Goal: Task Accomplishment & Management: Manage account settings

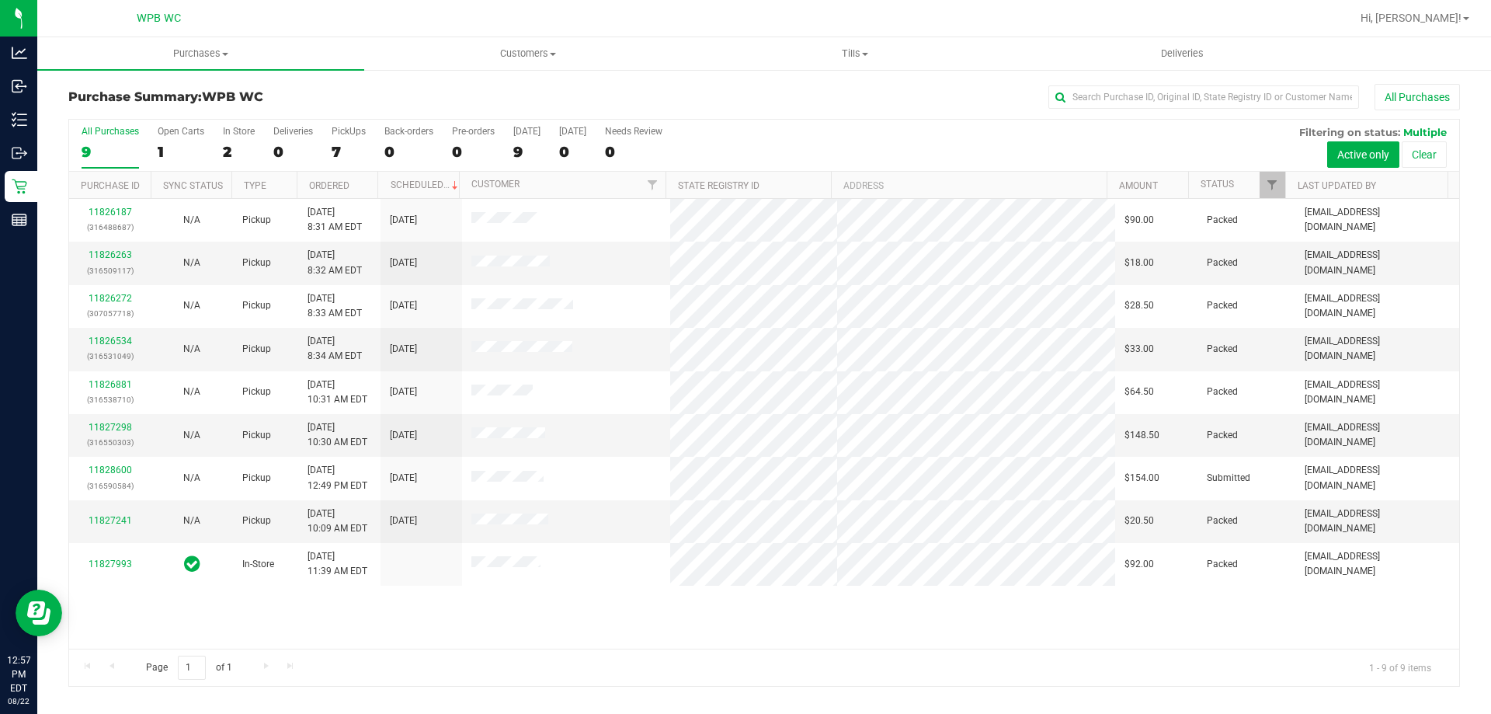
click at [93, 155] on div "9" at bounding box center [110, 152] width 57 height 18
click at [0, 0] on input "All Purchases 9" at bounding box center [0, 0] width 0 height 0
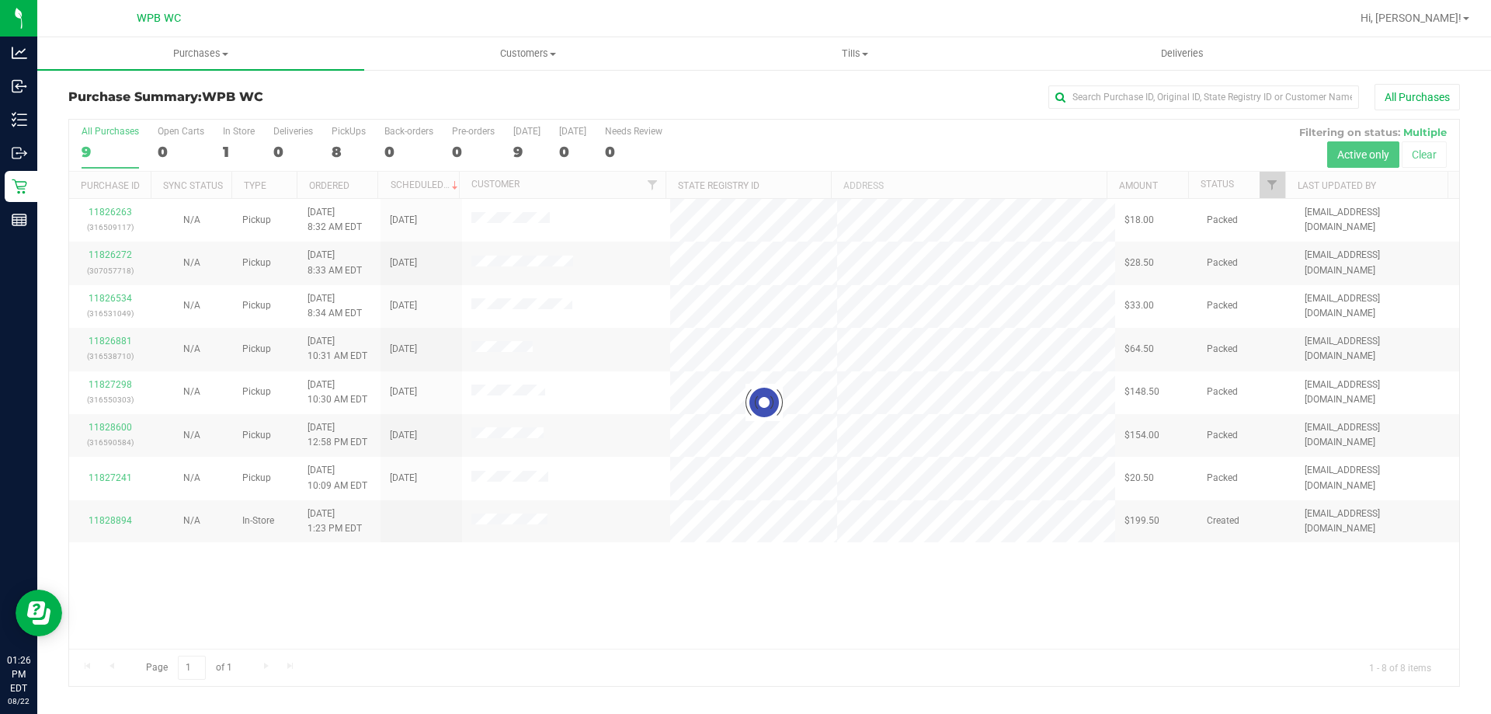
click at [113, 564] on div at bounding box center [764, 403] width 1390 height 566
click at [124, 516] on div at bounding box center [764, 403] width 1390 height 566
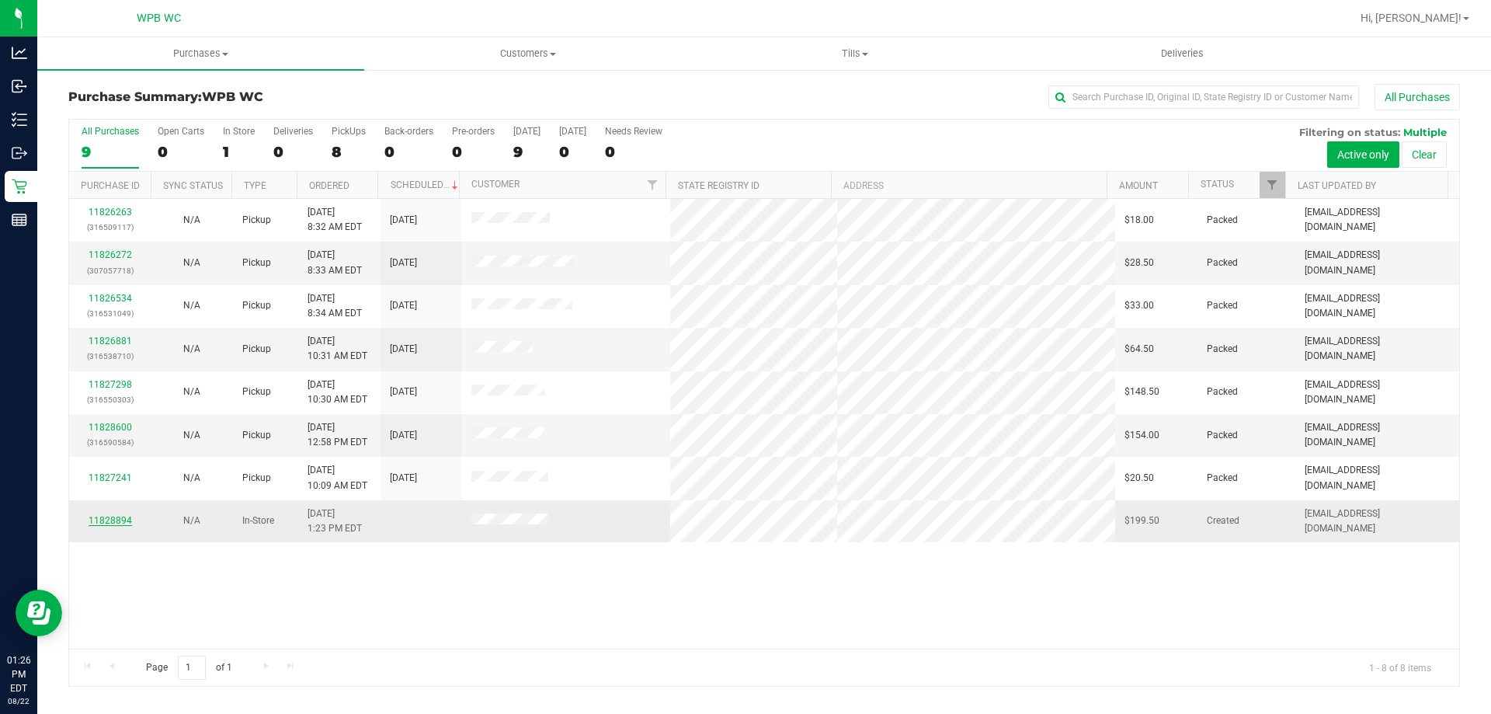
click at [123, 517] on link "11828894" at bounding box center [111, 520] width 44 height 11
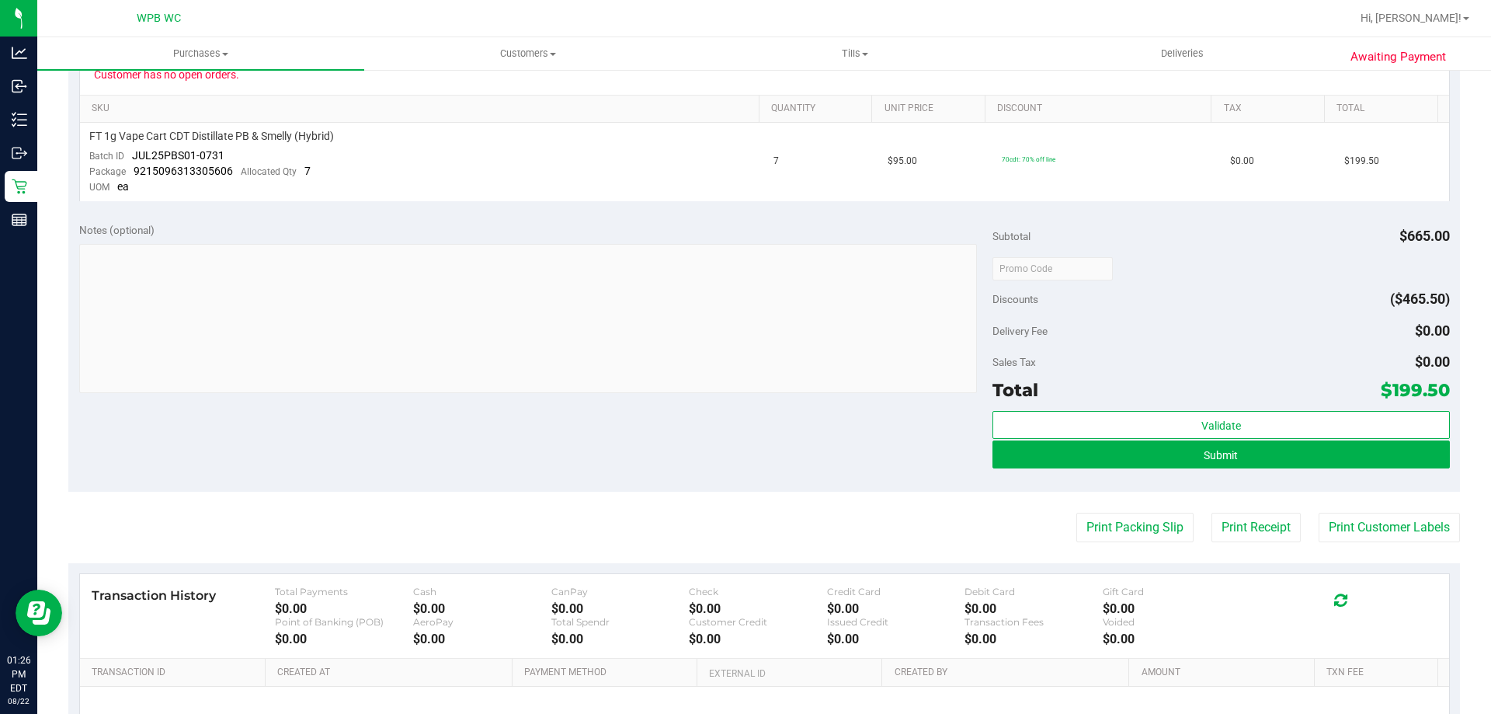
scroll to position [388, 0]
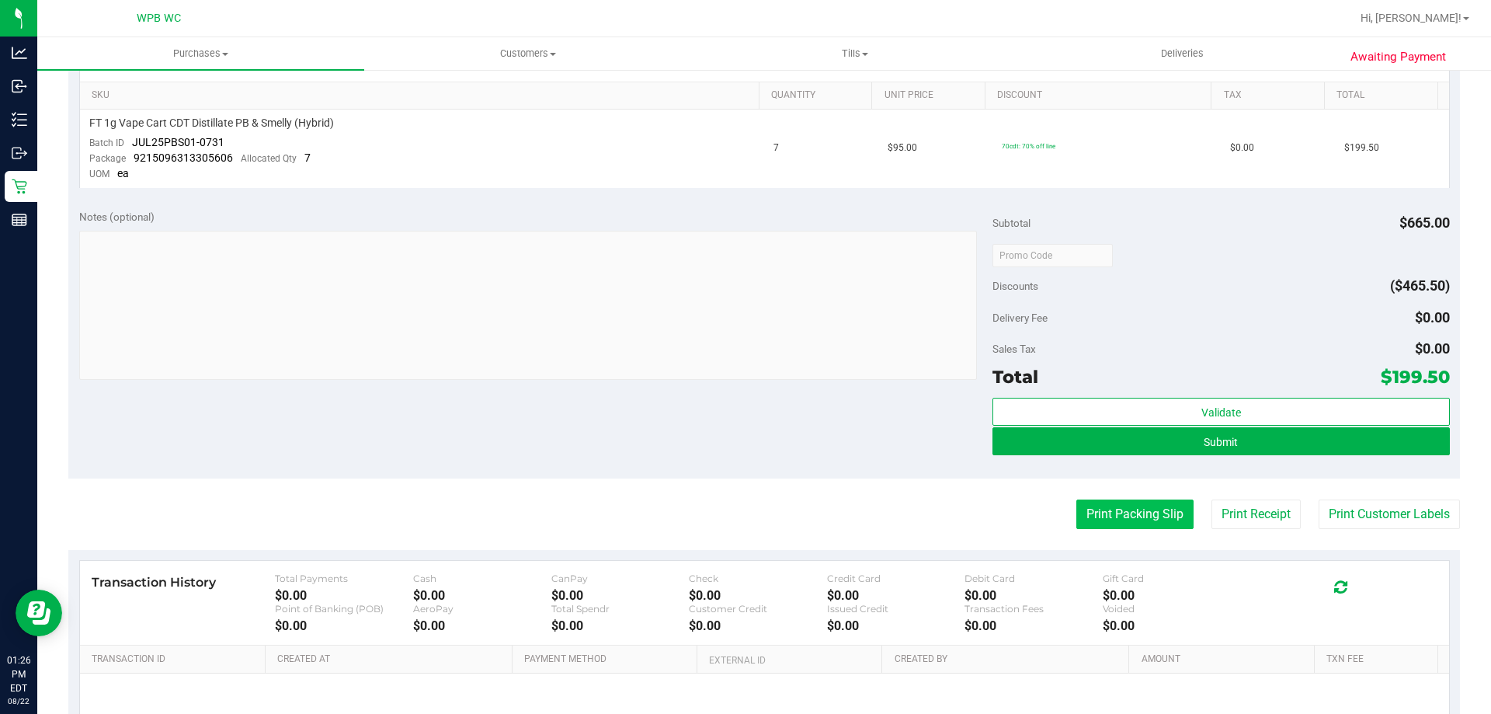
click at [1122, 506] on button "Print Packing Slip" at bounding box center [1135, 514] width 117 height 30
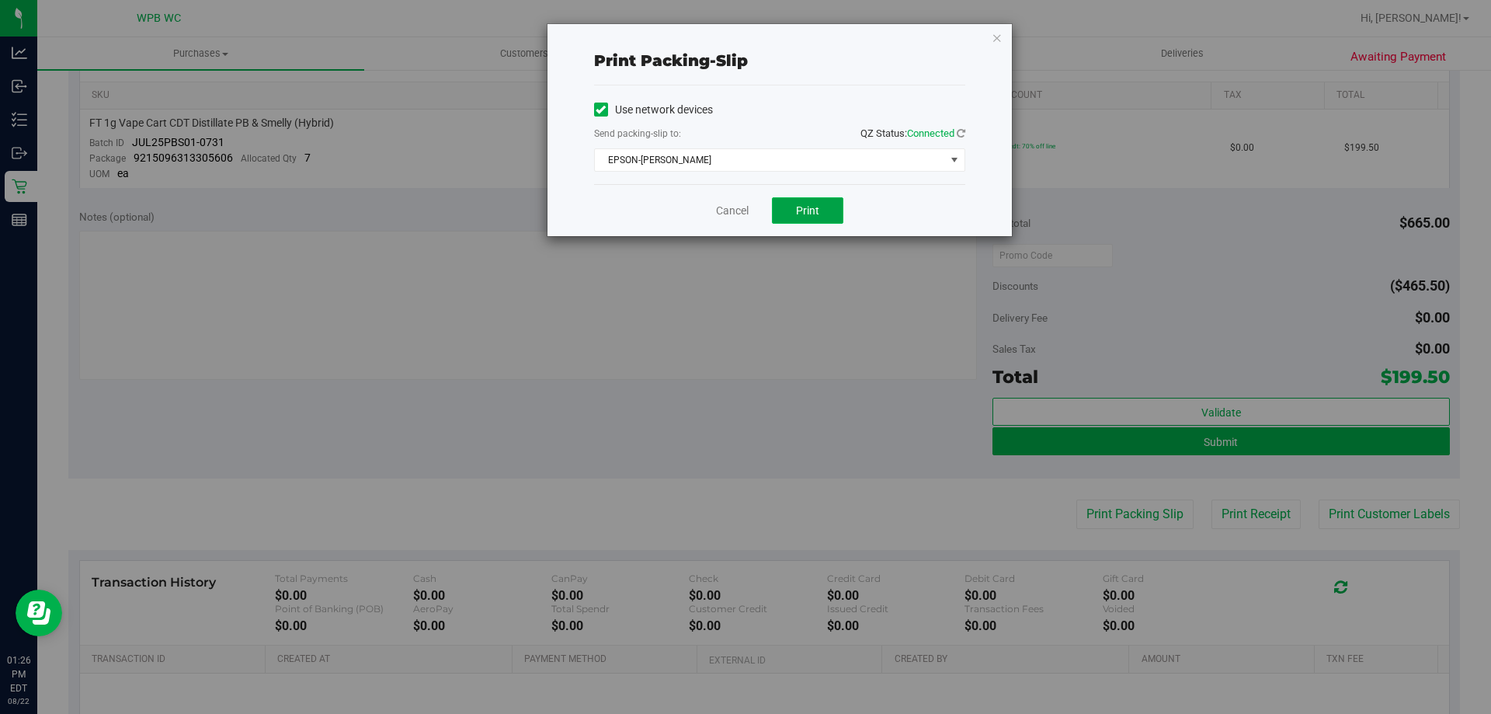
click at [788, 200] on button "Print" at bounding box center [807, 210] width 71 height 26
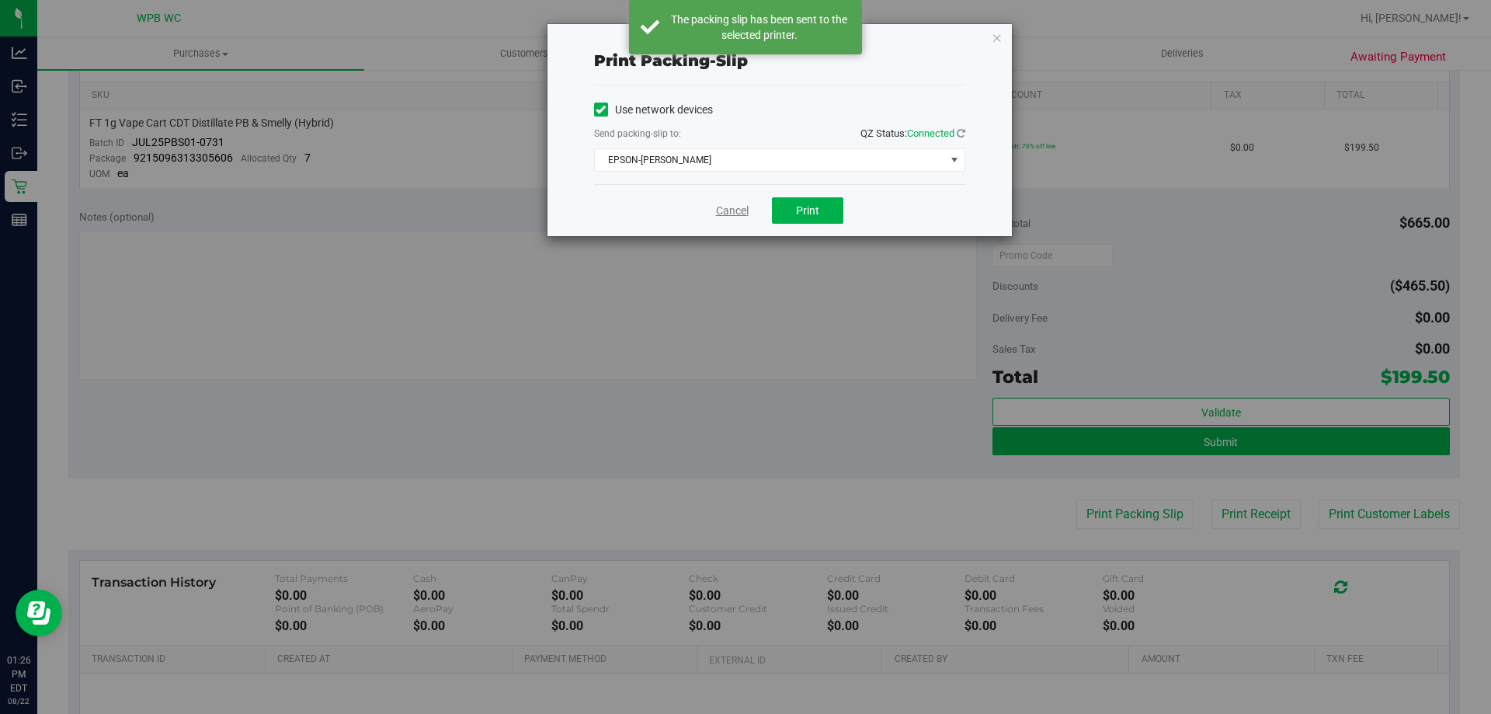
click at [736, 211] on link "Cancel" at bounding box center [732, 211] width 33 height 16
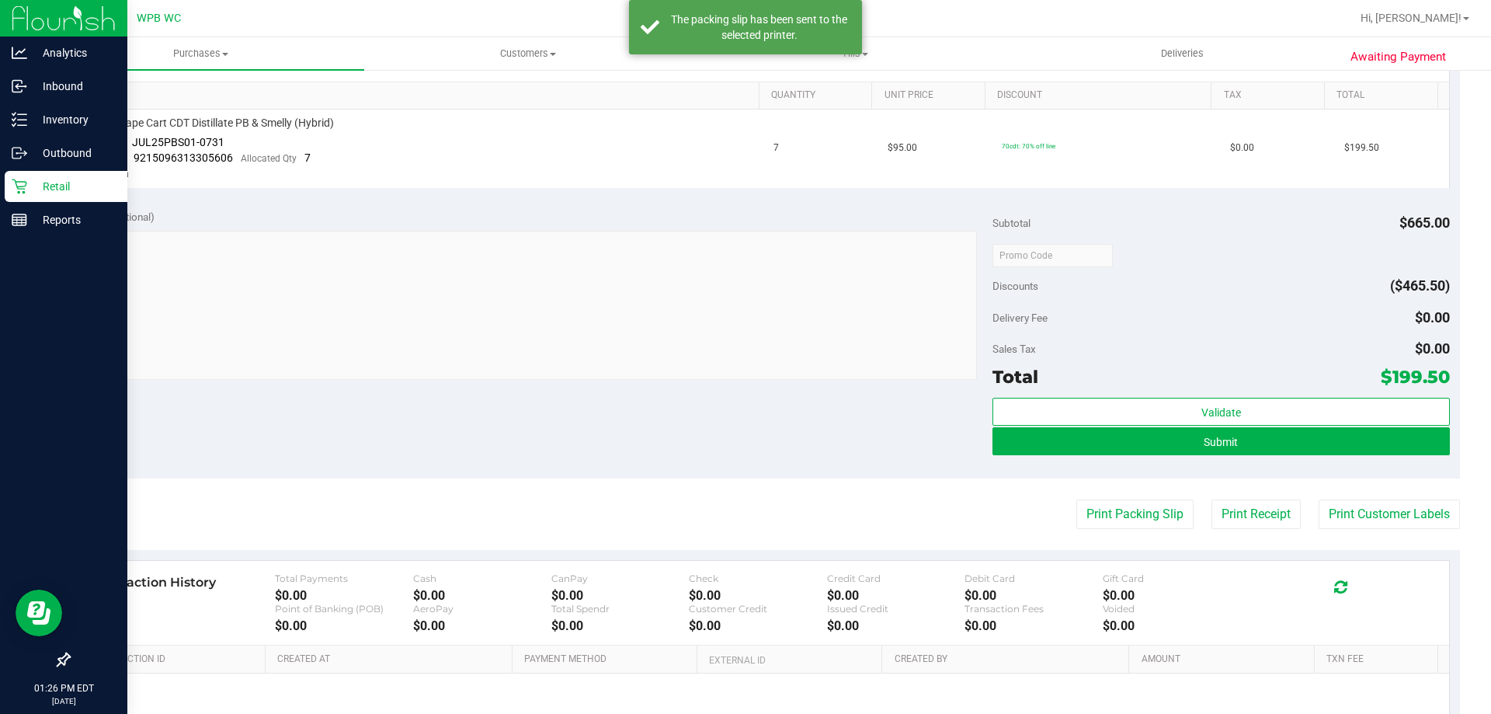
click at [25, 186] on icon at bounding box center [19, 186] width 15 height 15
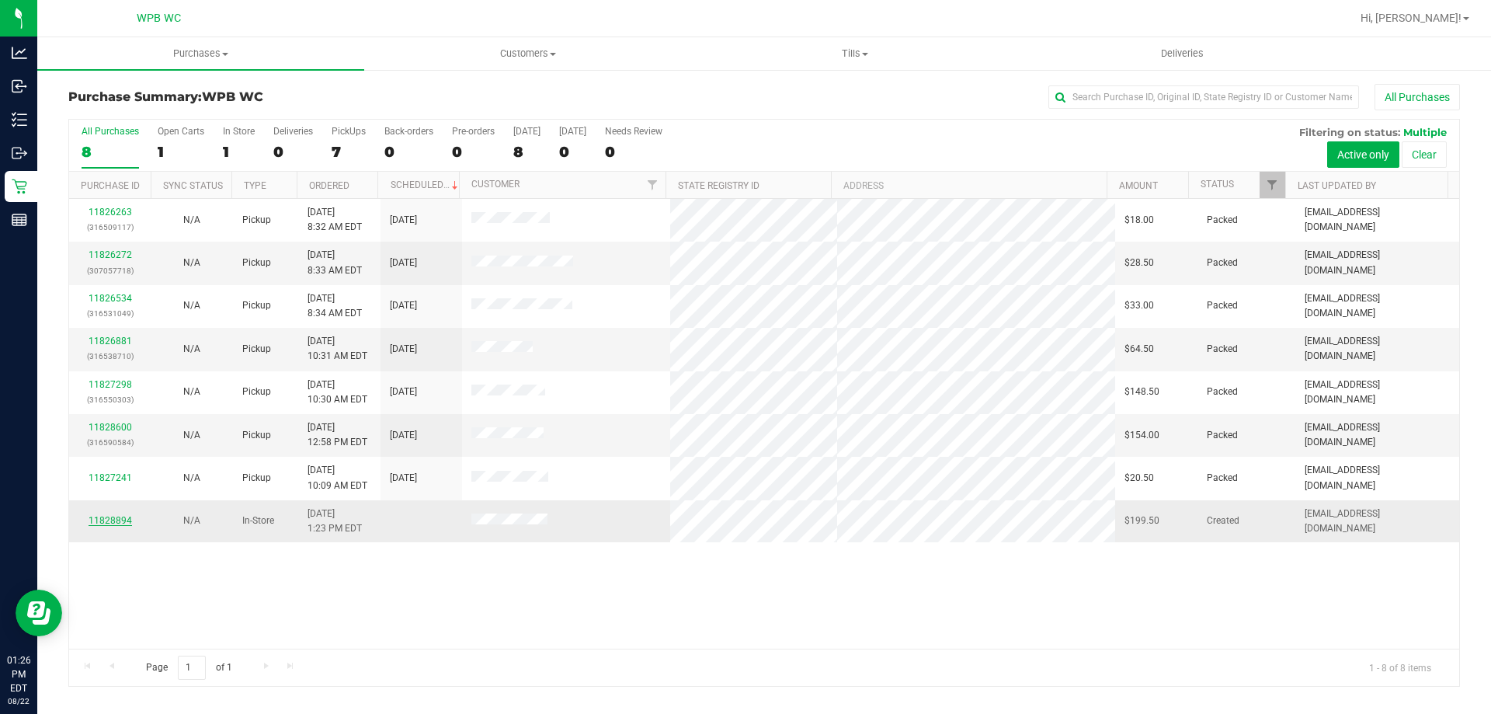
click at [109, 520] on link "11828894" at bounding box center [111, 520] width 44 height 11
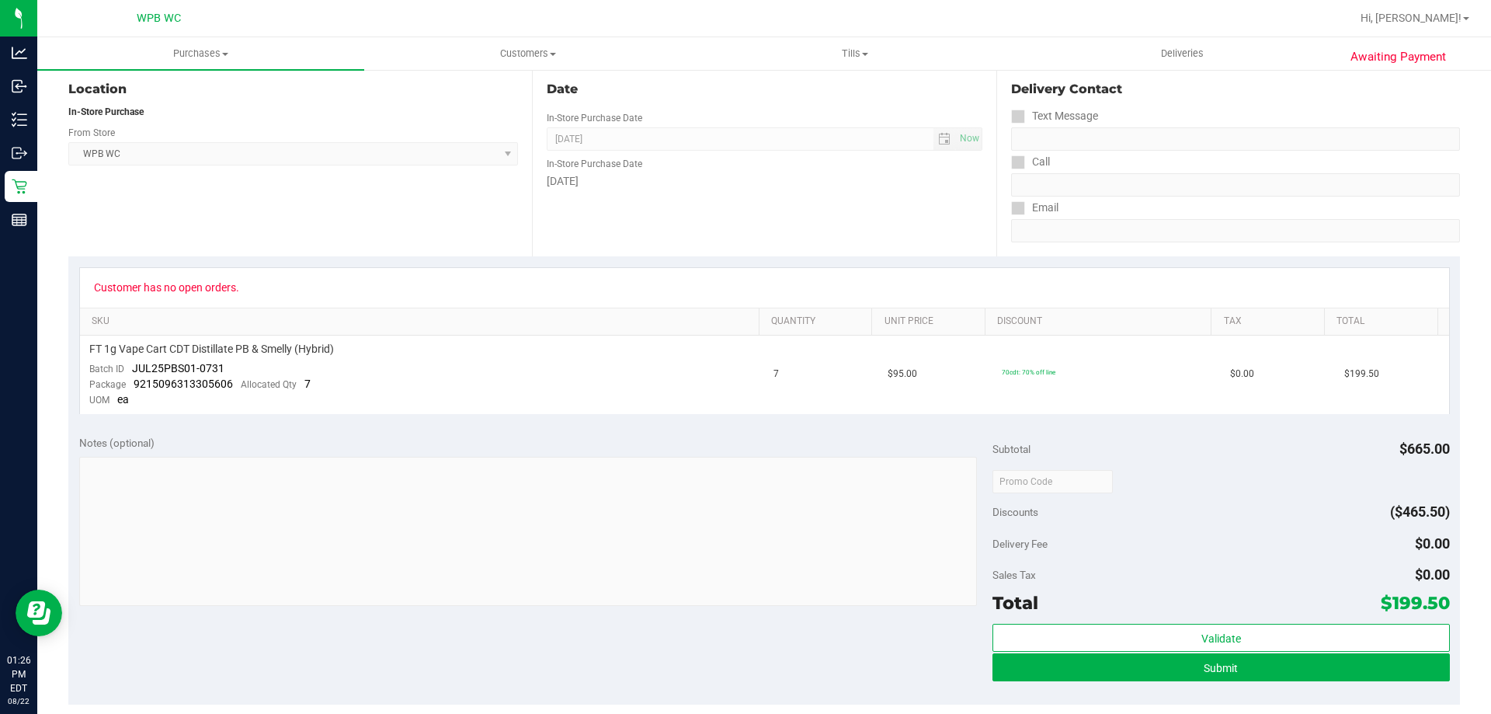
scroll to position [388, 0]
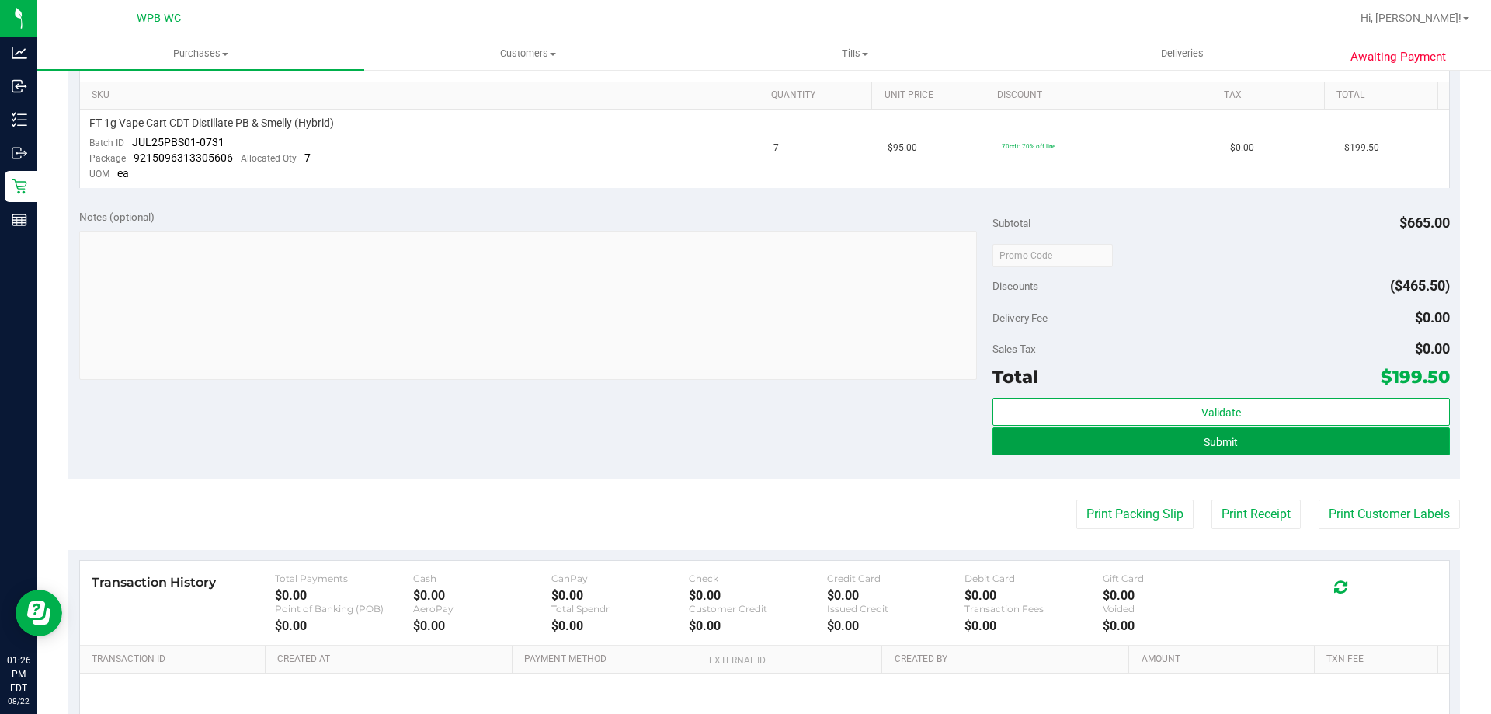
click at [1331, 437] on button "Submit" at bounding box center [1221, 441] width 457 height 28
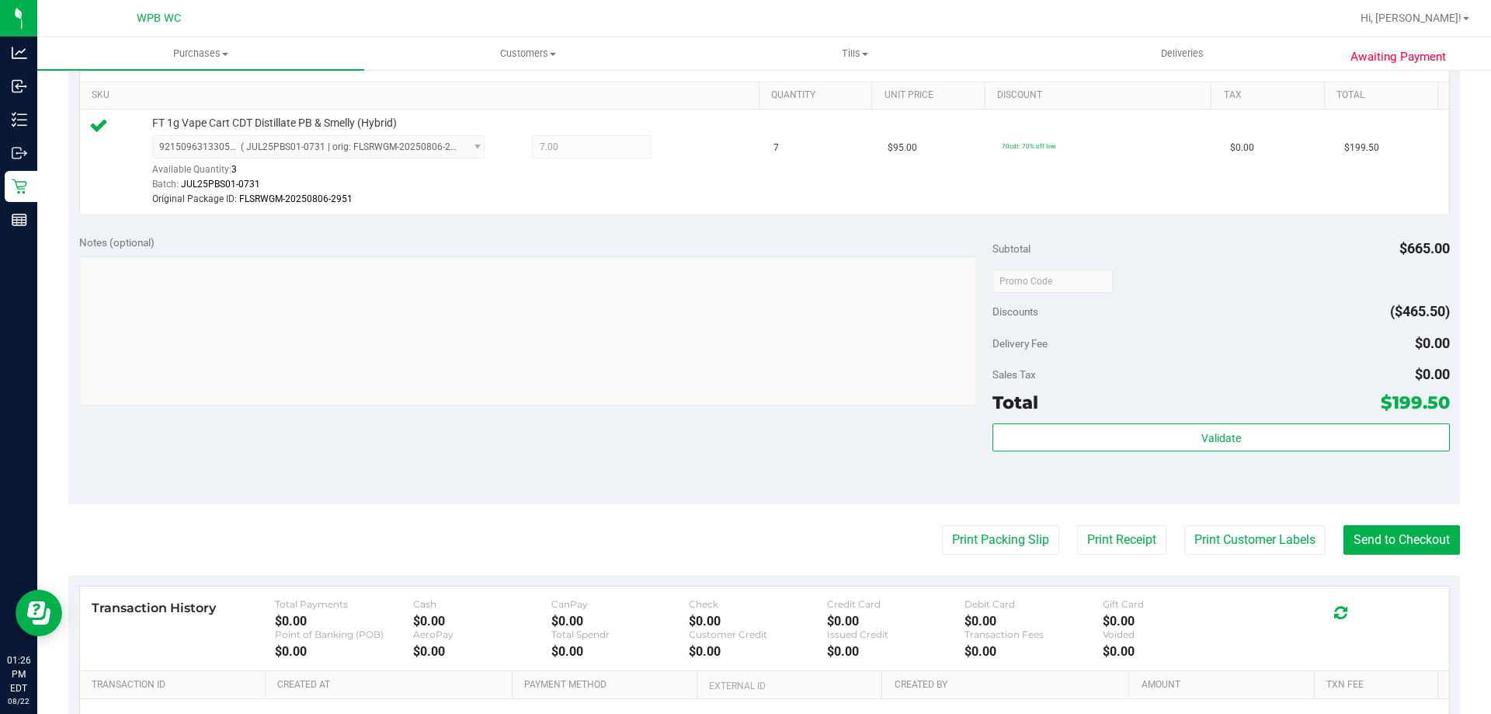
scroll to position [466, 0]
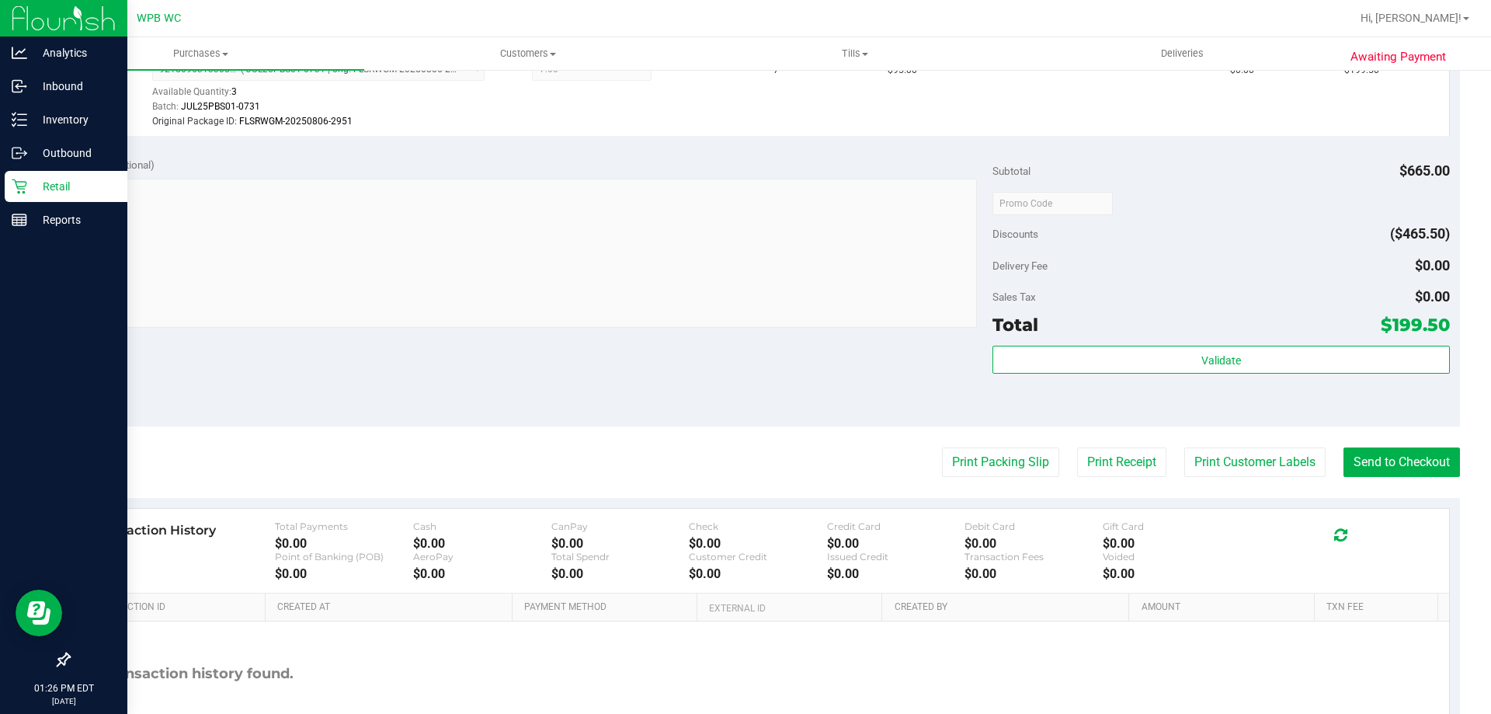
click at [26, 183] on icon at bounding box center [19, 186] width 15 height 15
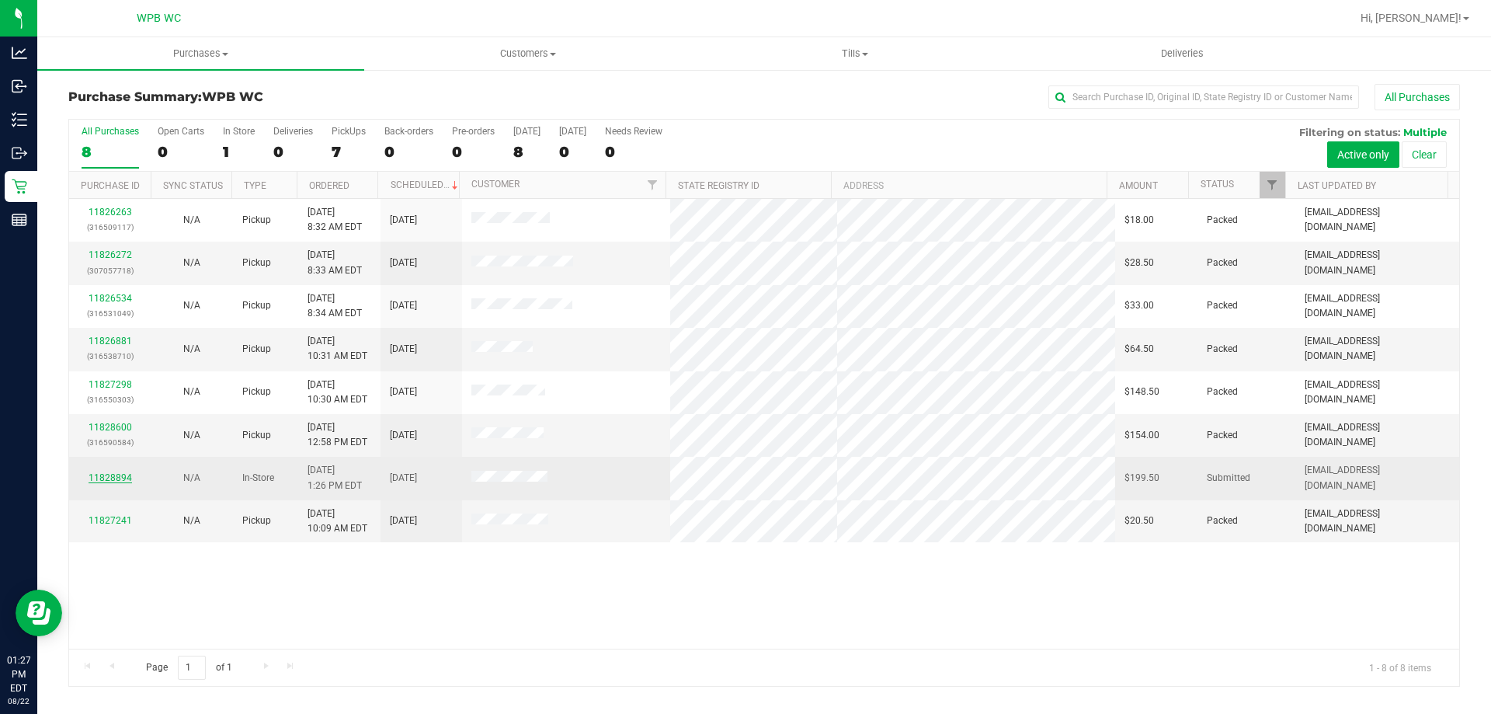
click at [109, 475] on link "11828894" at bounding box center [111, 477] width 44 height 11
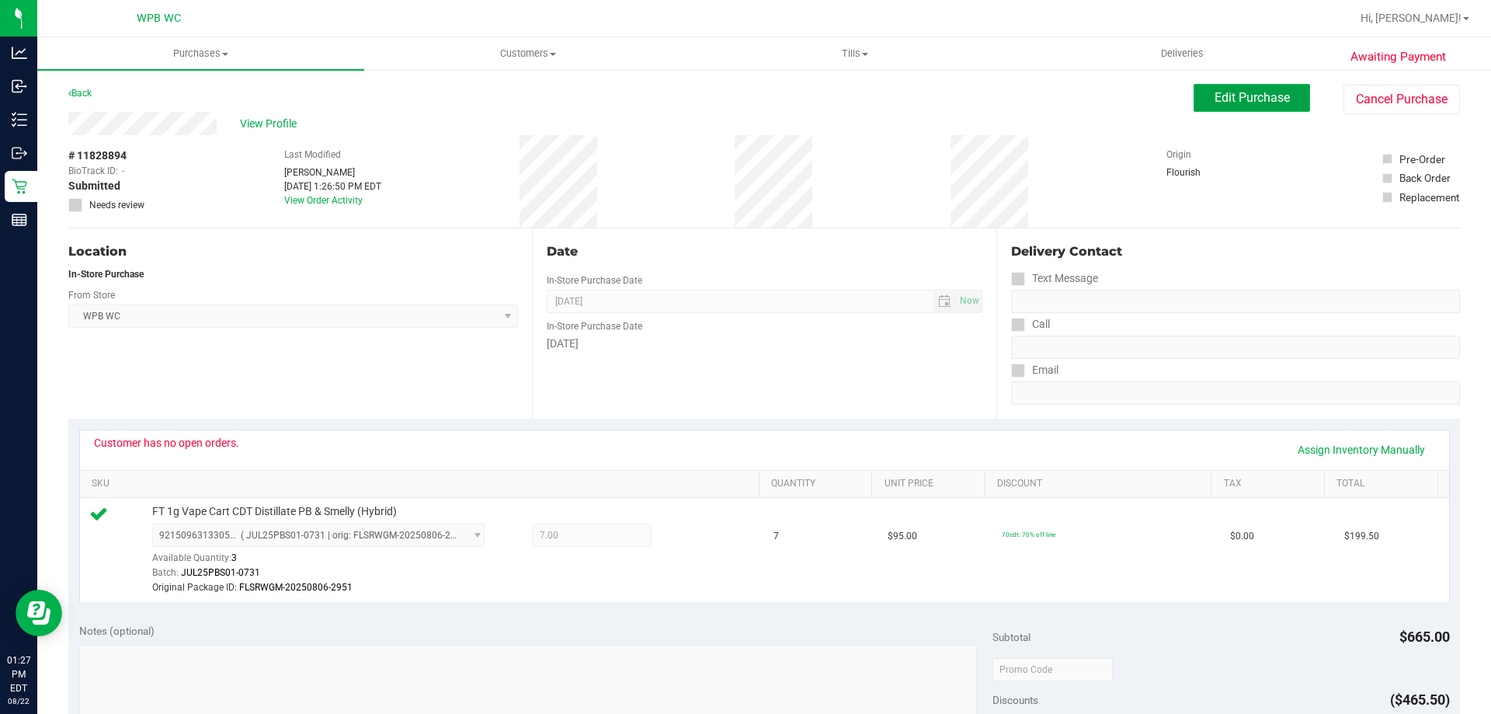
click at [1221, 96] on span "Edit Purchase" at bounding box center [1252, 97] width 75 height 15
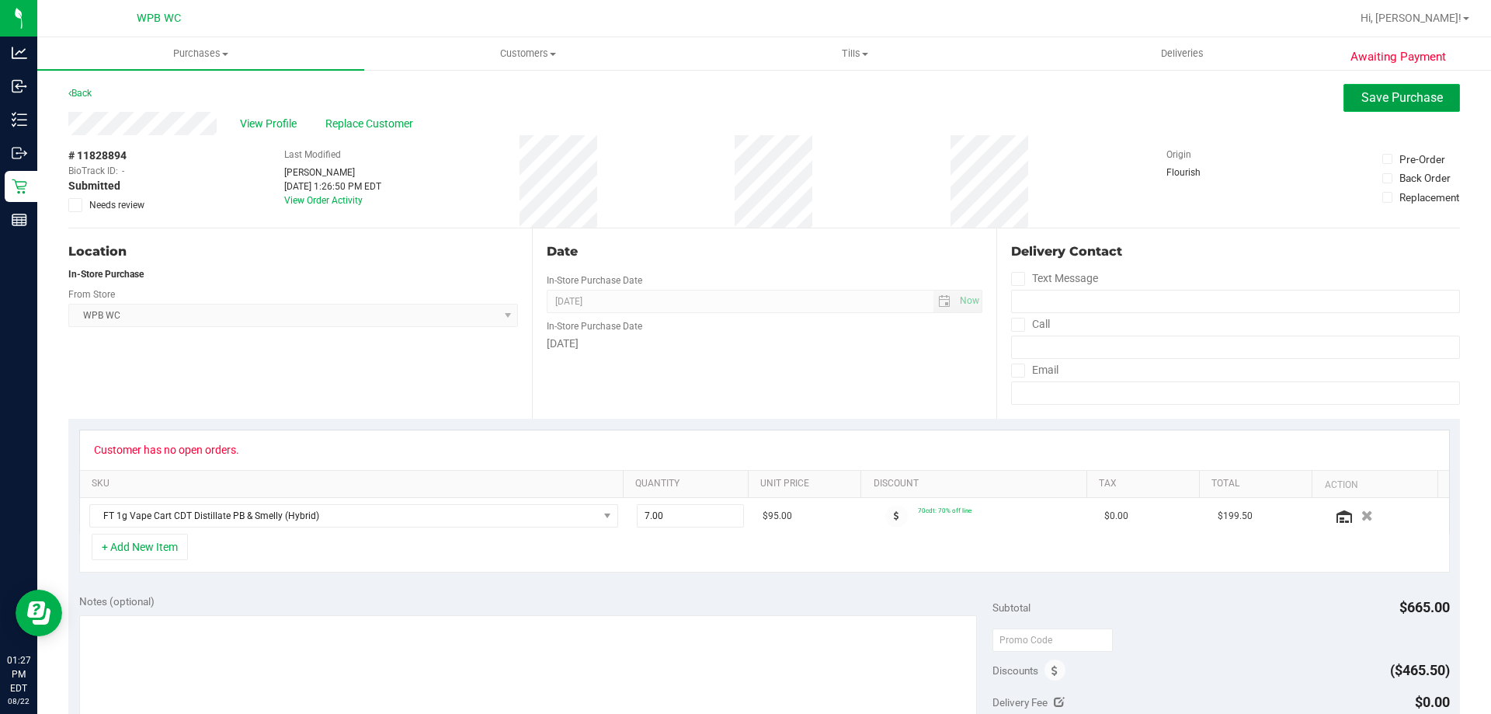
click at [1380, 96] on span "Save Purchase" at bounding box center [1403, 97] width 82 height 15
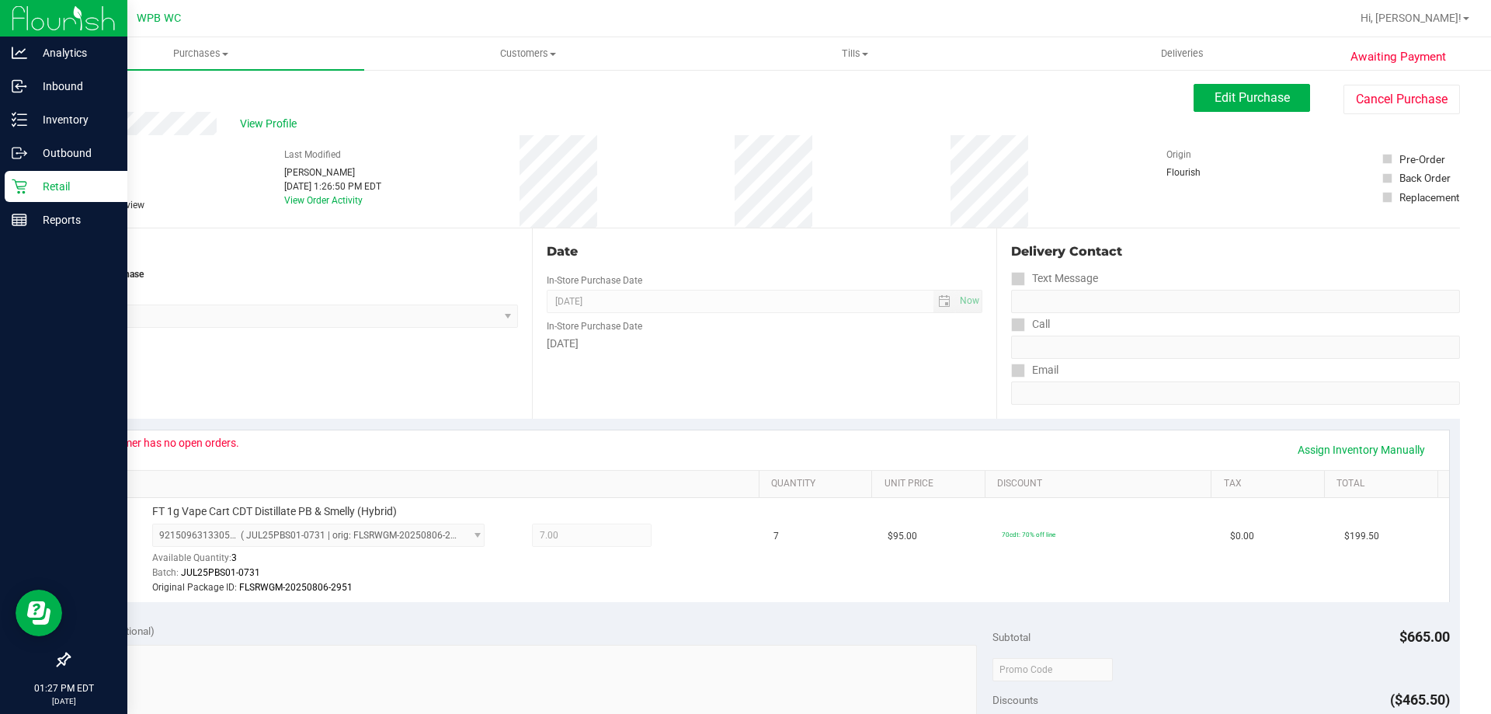
click at [33, 191] on p "Retail" at bounding box center [73, 186] width 93 height 19
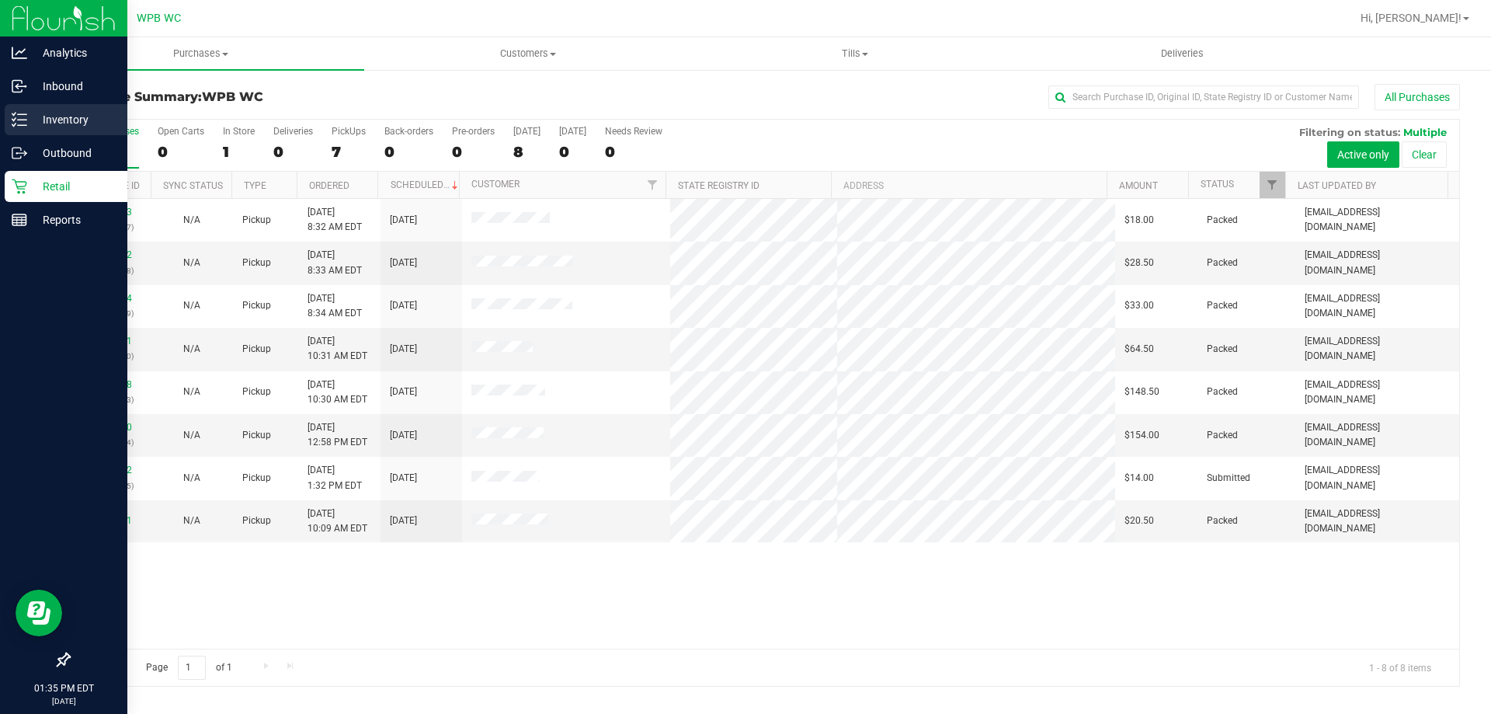
click at [66, 126] on p "Inventory" at bounding box center [73, 119] width 93 height 19
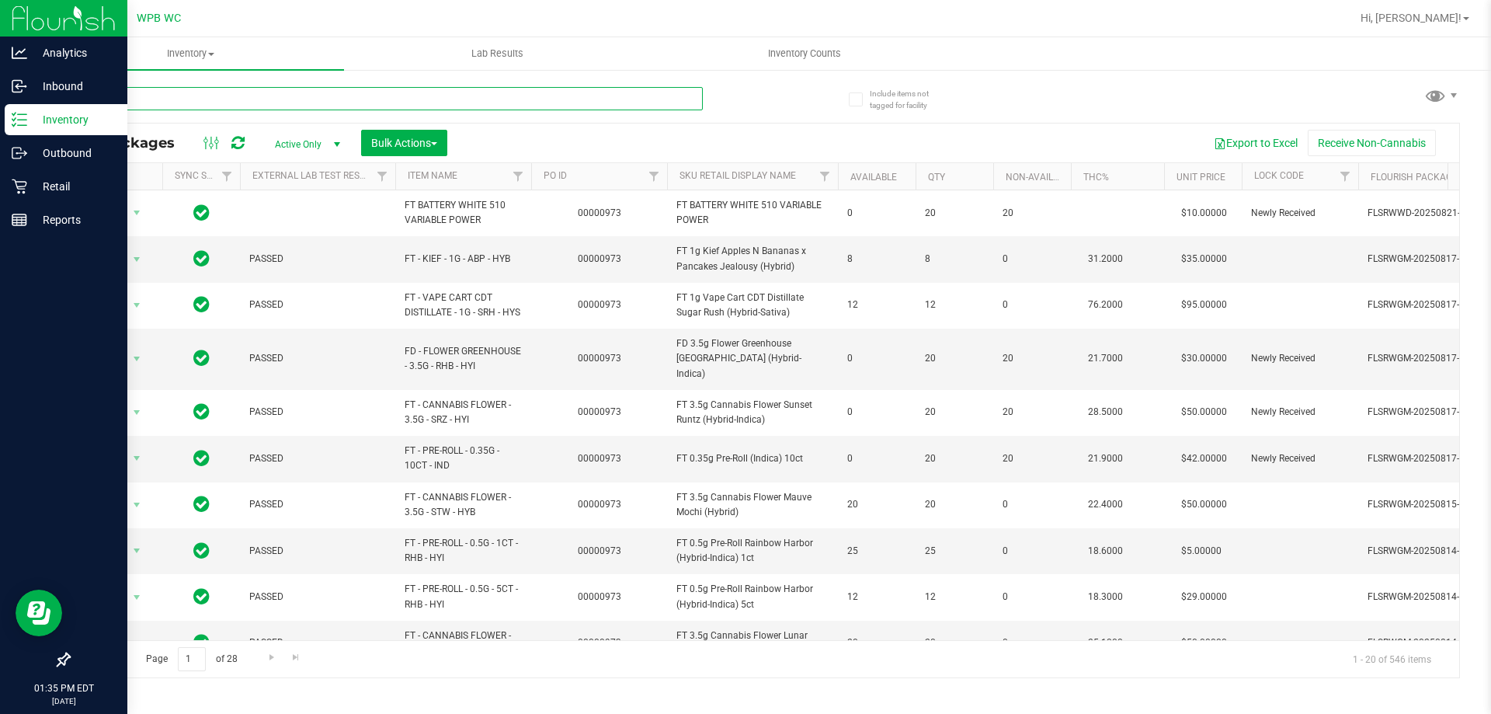
click at [331, 92] on input "text" at bounding box center [385, 98] width 635 height 23
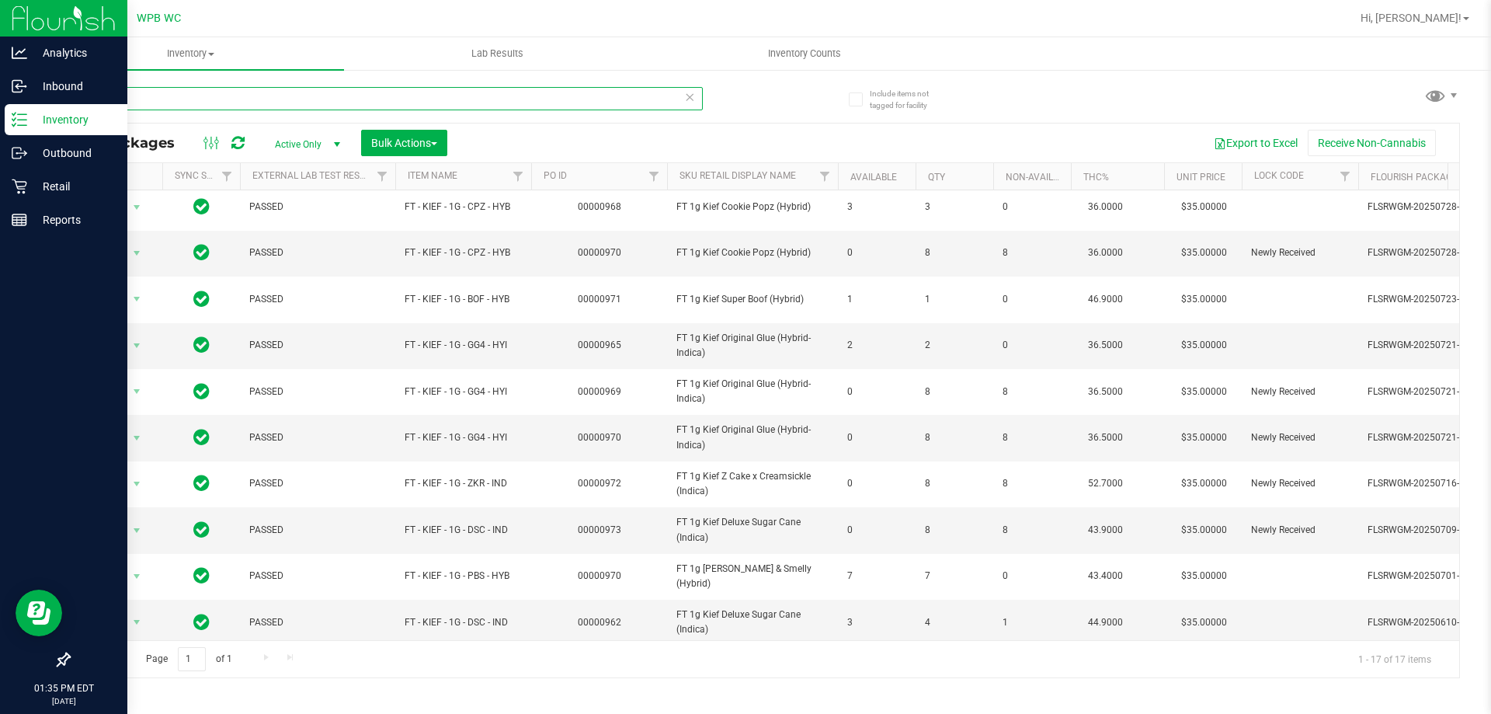
scroll to position [311, 0]
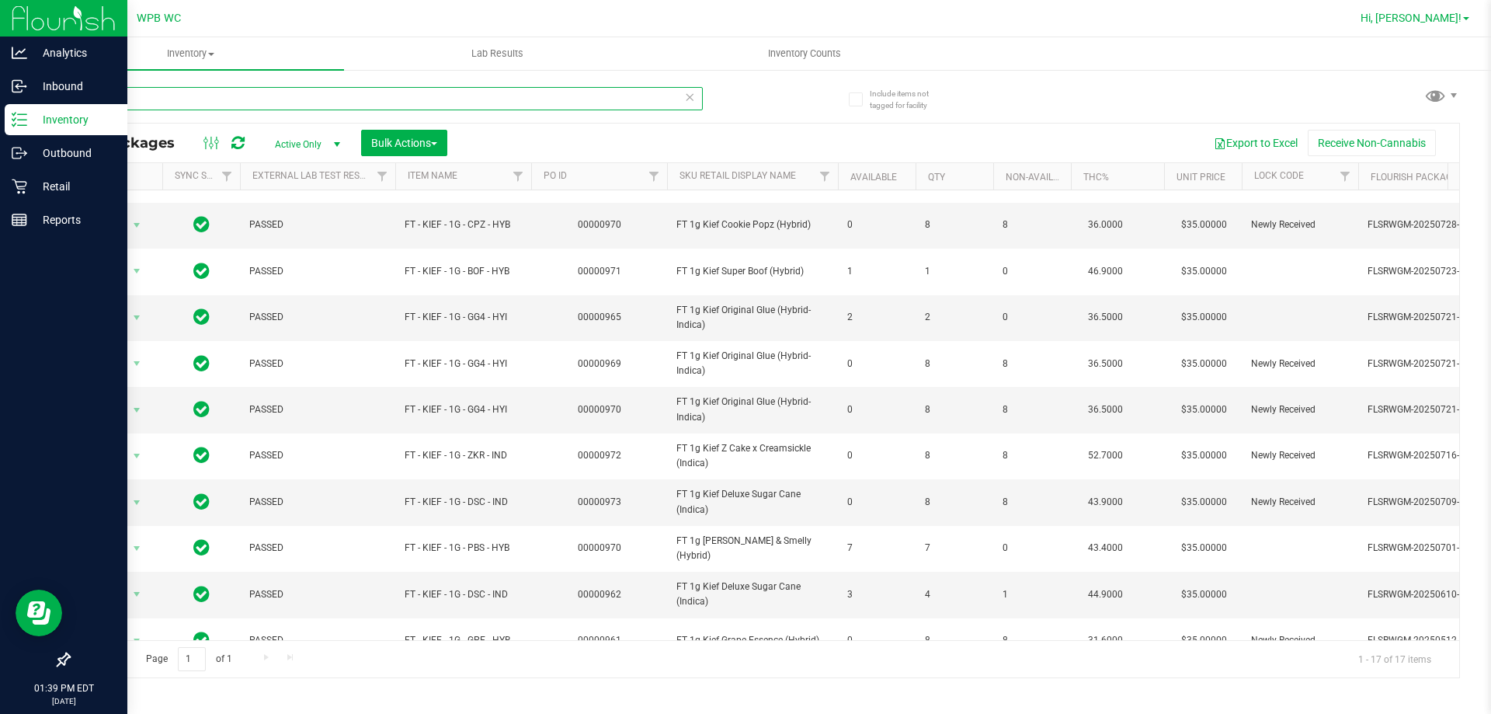
type input "kief"
click at [146, 89] on input "kief" at bounding box center [385, 98] width 635 height 23
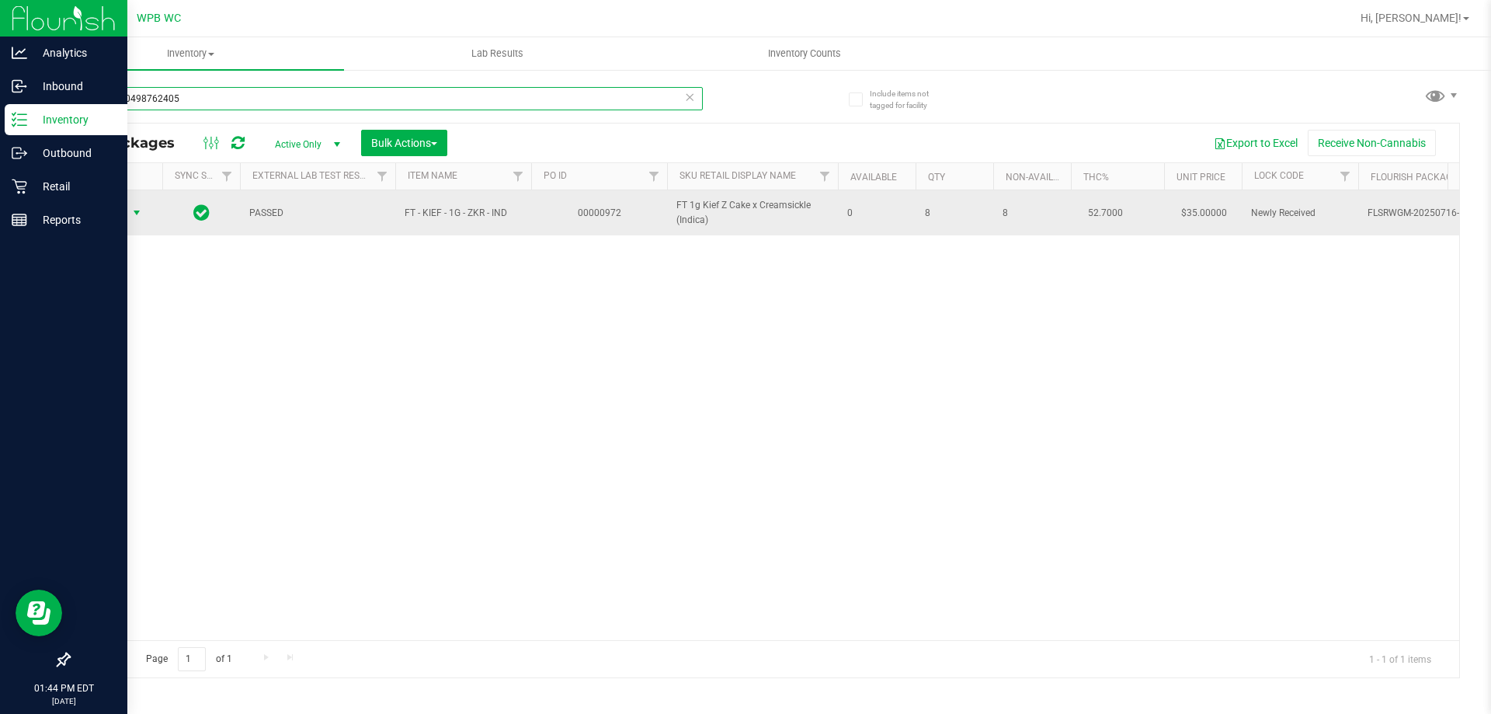
type input "9746590498762405"
click at [124, 207] on span "Action" at bounding box center [106, 213] width 42 height 22
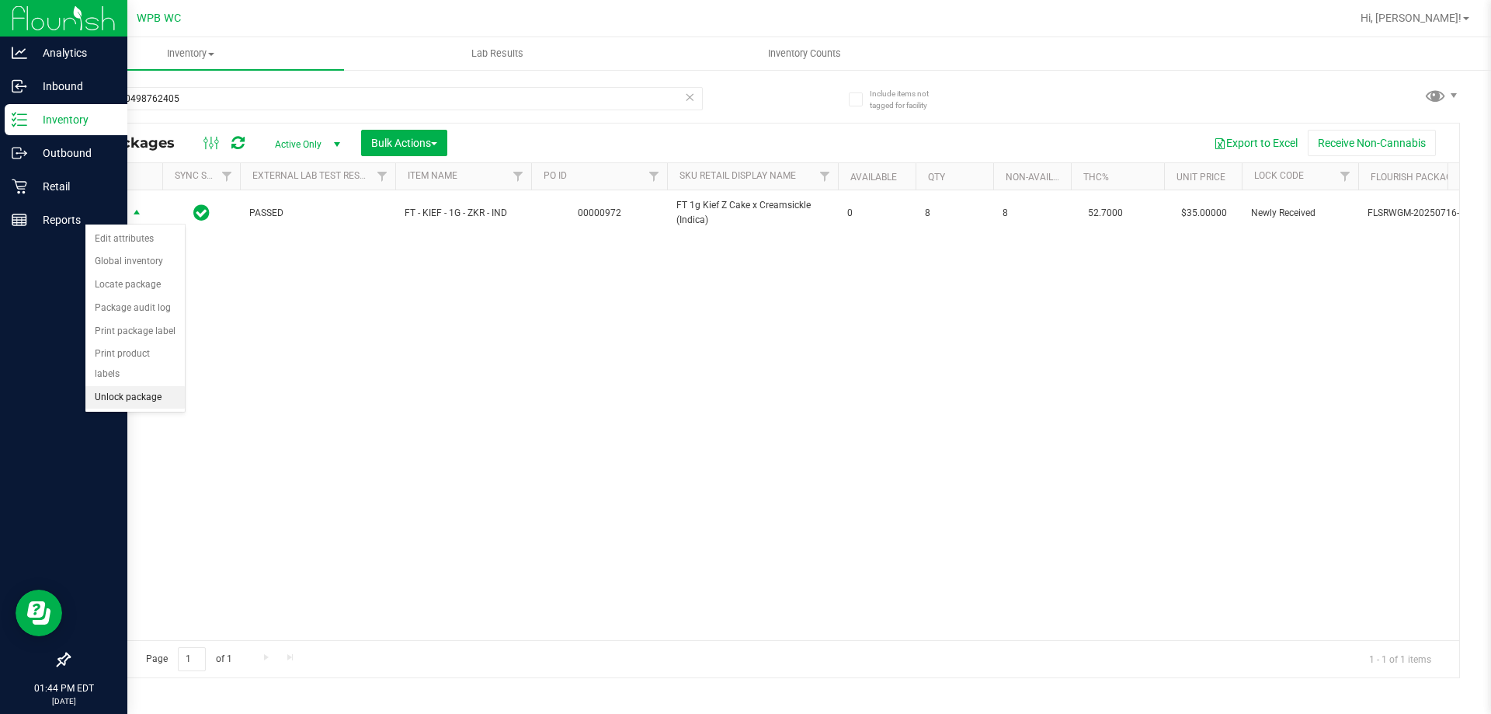
click at [128, 386] on li "Unlock package" at bounding box center [134, 397] width 99 height 23
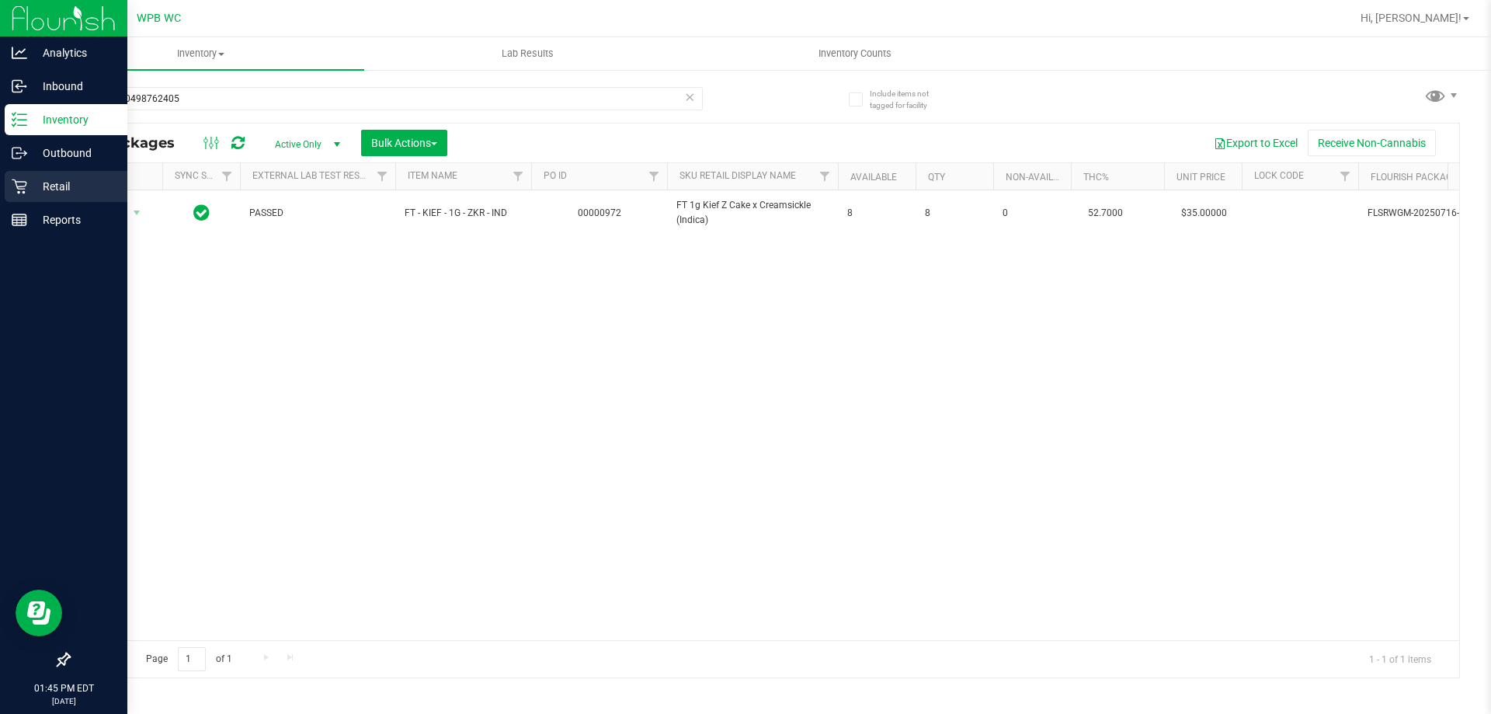
click at [49, 186] on p "Retail" at bounding box center [73, 186] width 93 height 19
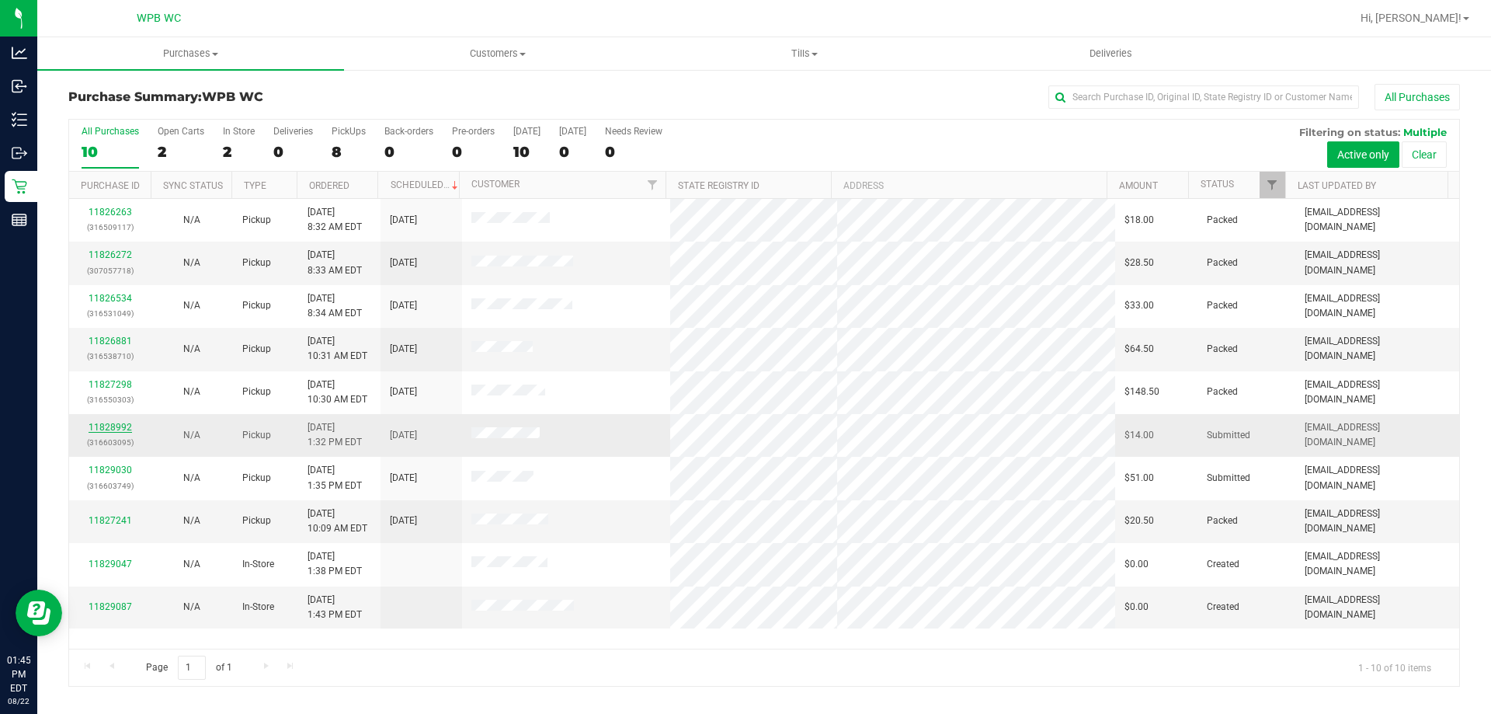
click at [106, 426] on link "11828992" at bounding box center [111, 427] width 44 height 11
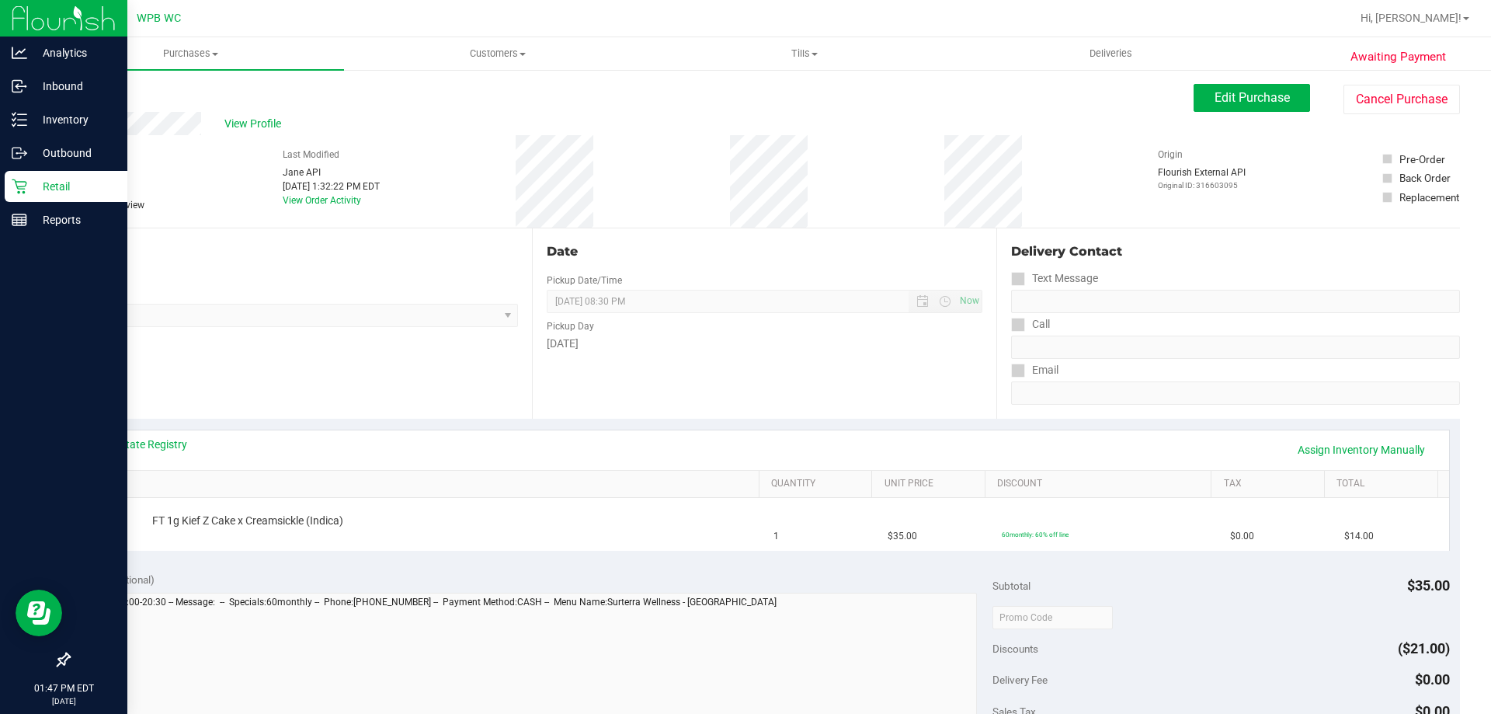
click at [44, 183] on p "Retail" at bounding box center [73, 186] width 93 height 19
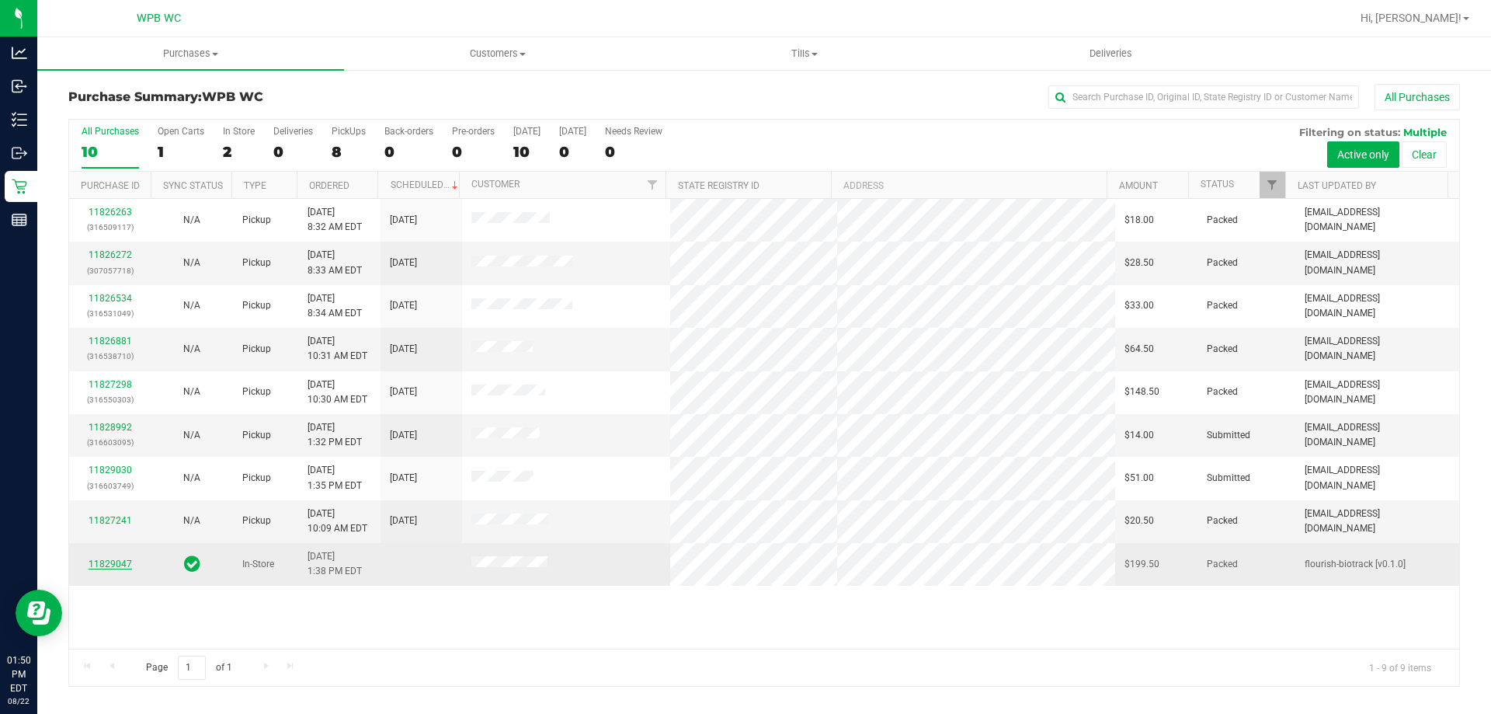
click at [126, 562] on link "11829047" at bounding box center [111, 564] width 44 height 11
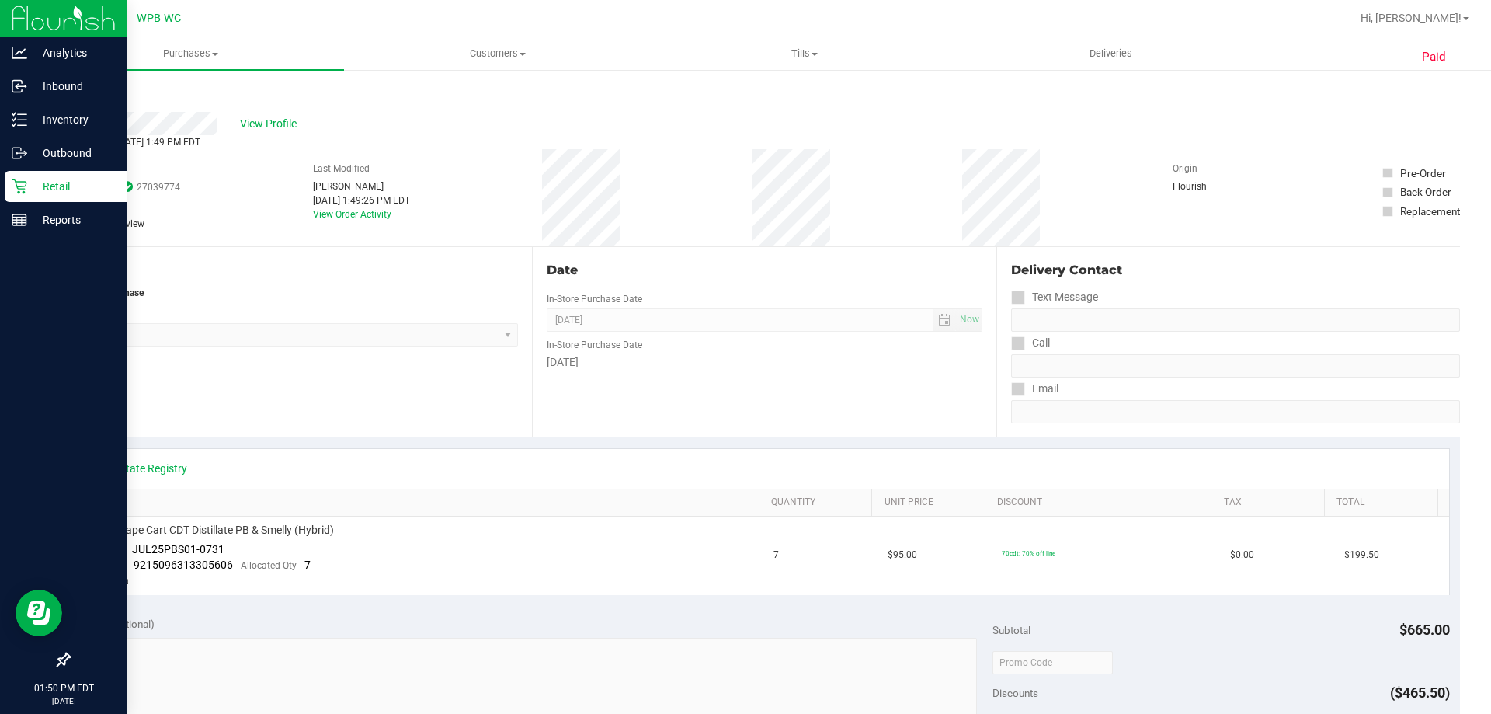
click at [28, 184] on p "Retail" at bounding box center [73, 186] width 93 height 19
